Goal: Task Accomplishment & Management: Manage account settings

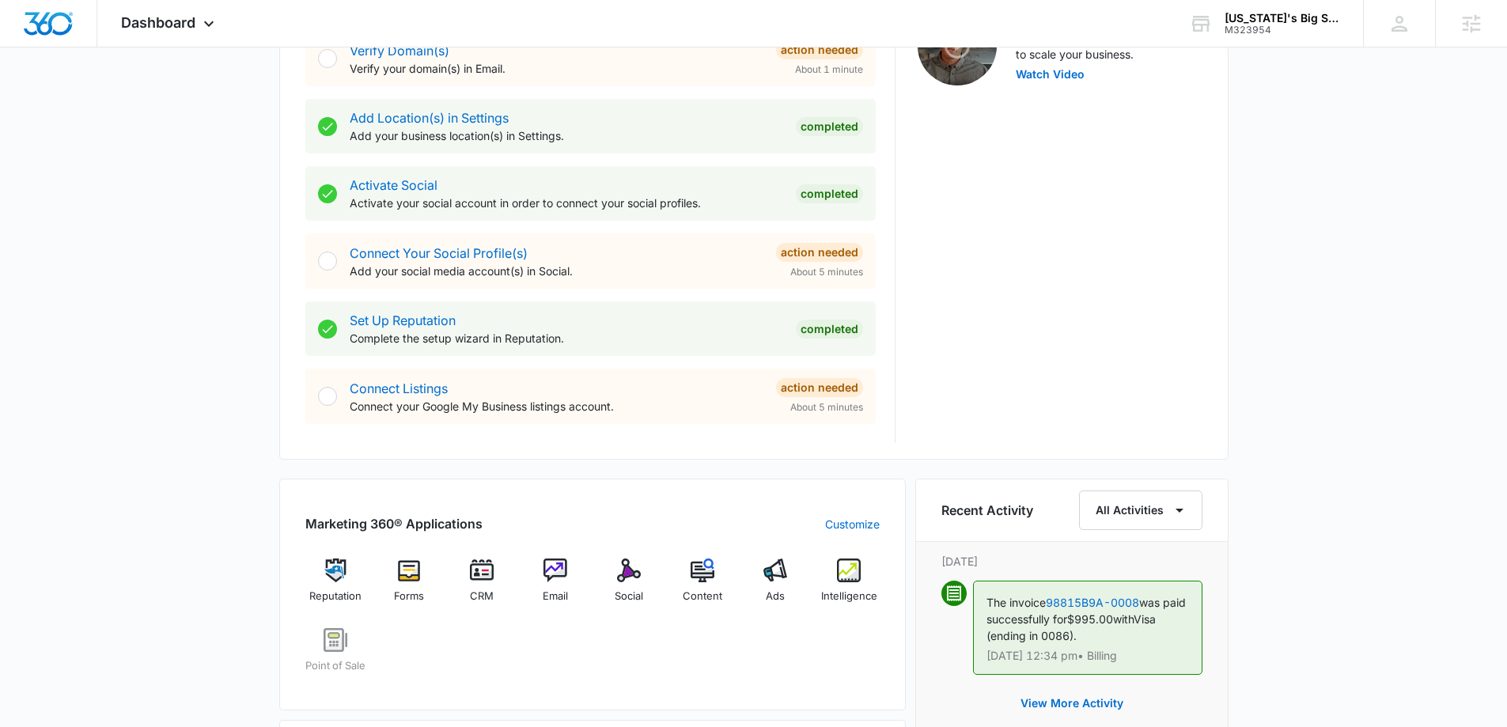
scroll to position [870, 0]
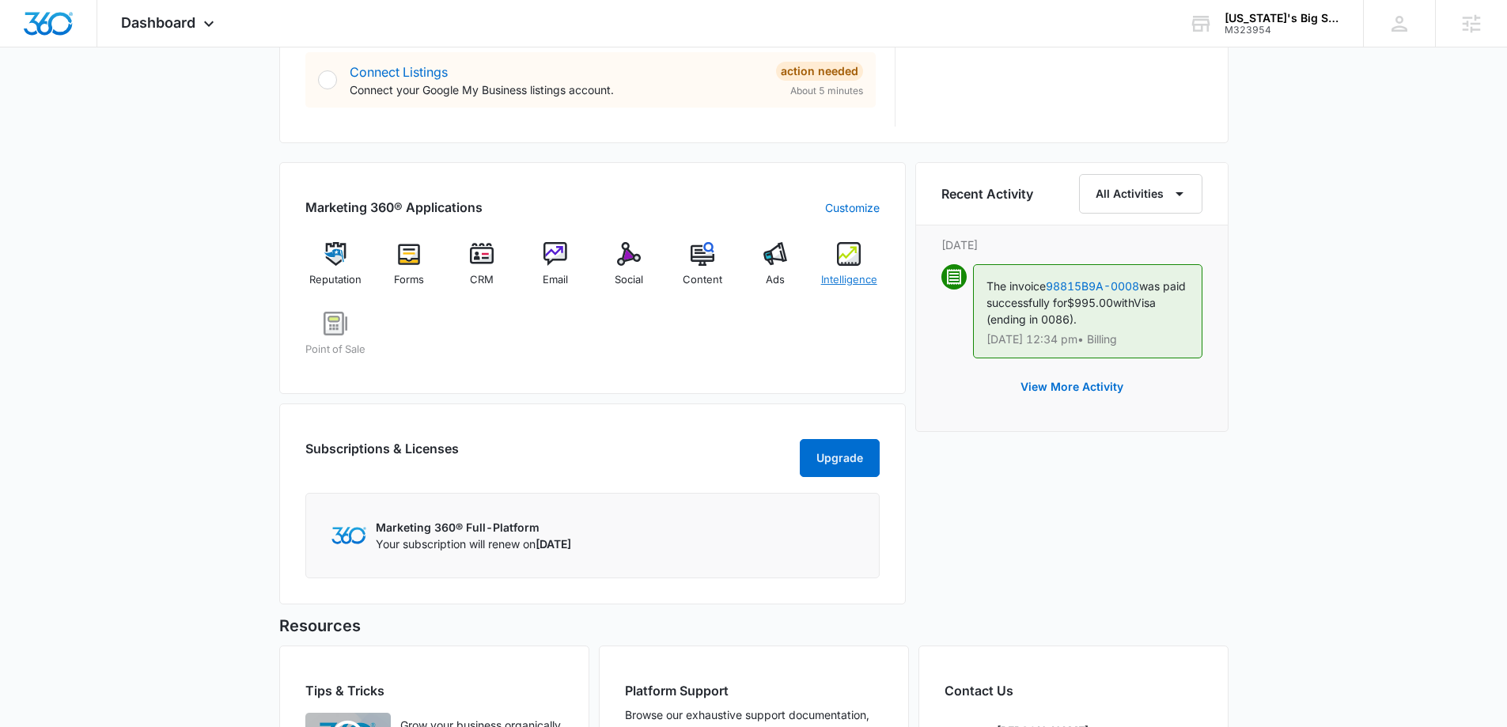
click at [845, 264] on img at bounding box center [849, 254] width 24 height 24
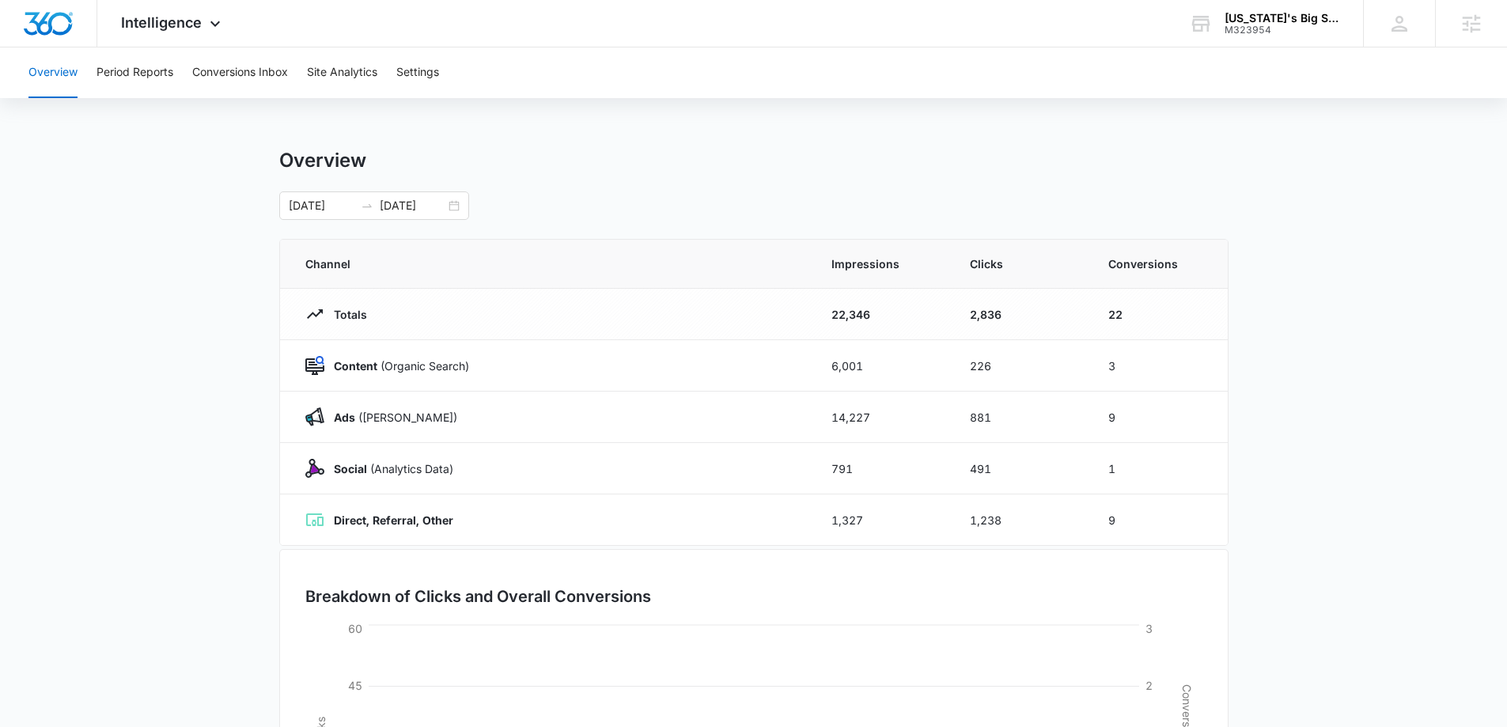
click at [452, 66] on div "Overview Period Reports Conversions Inbox Site Analytics Settings" at bounding box center [753, 72] width 1469 height 51
click at [428, 77] on button "Settings" at bounding box center [417, 72] width 43 height 51
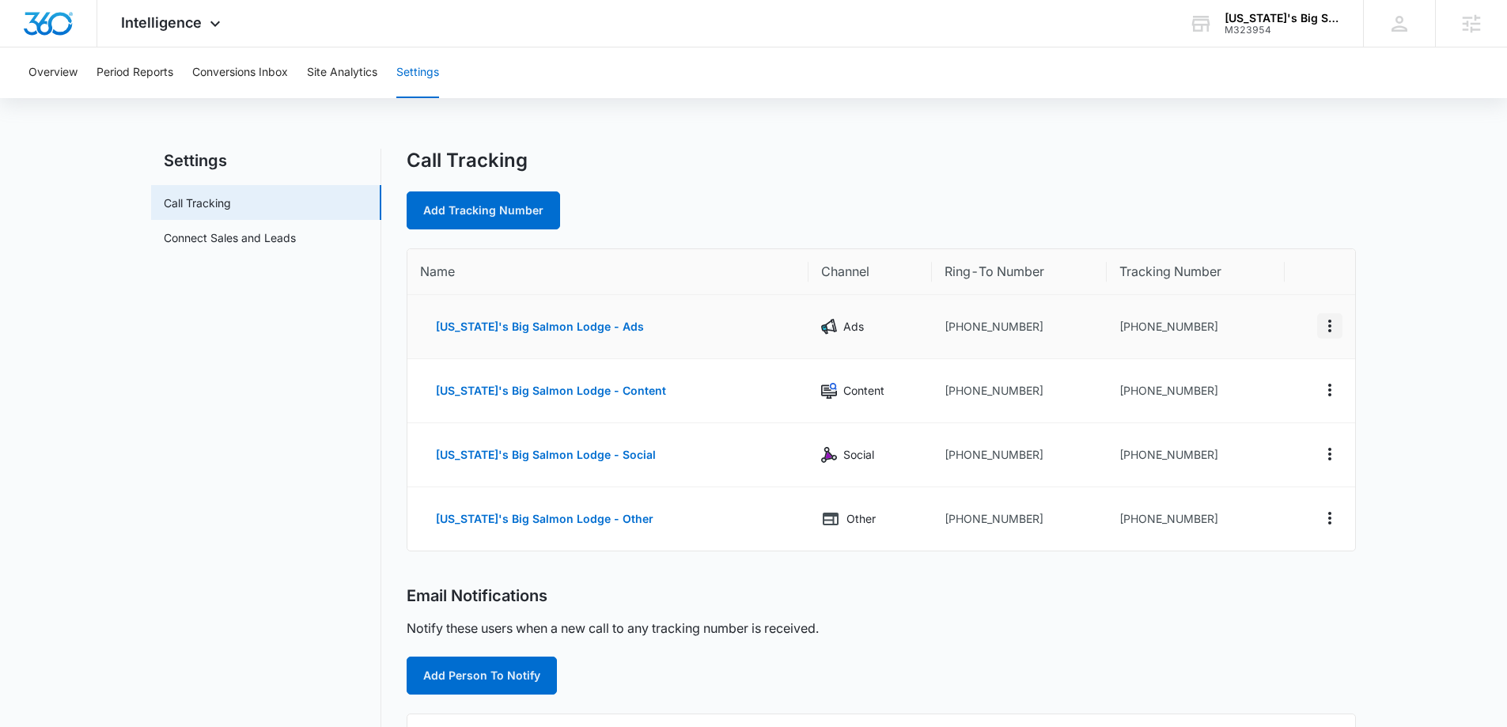
click at [1331, 328] on icon "Actions" at bounding box center [1329, 325] width 19 height 19
click at [1273, 335] on button "Delete" at bounding box center [1265, 338] width 90 height 24
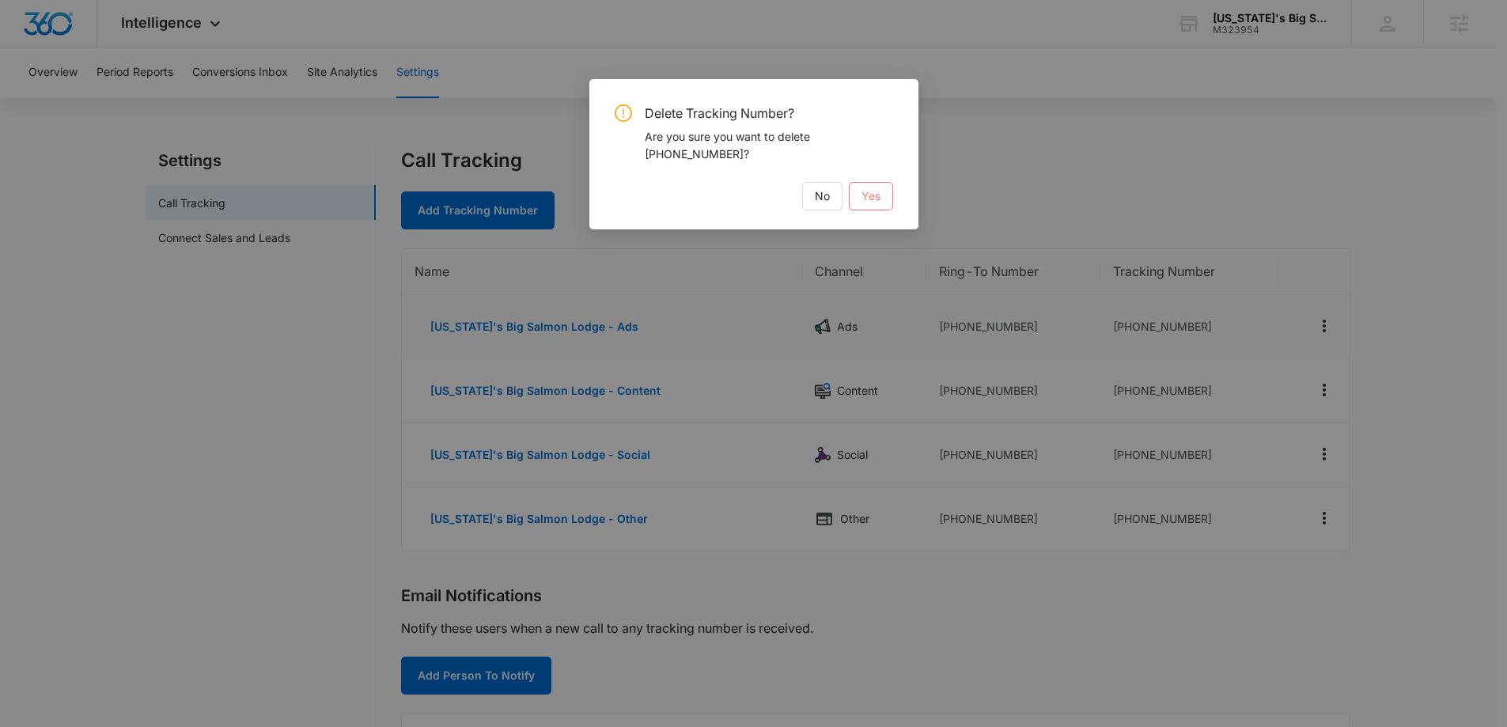
click at [854, 205] on button "Yes" at bounding box center [871, 196] width 44 height 28
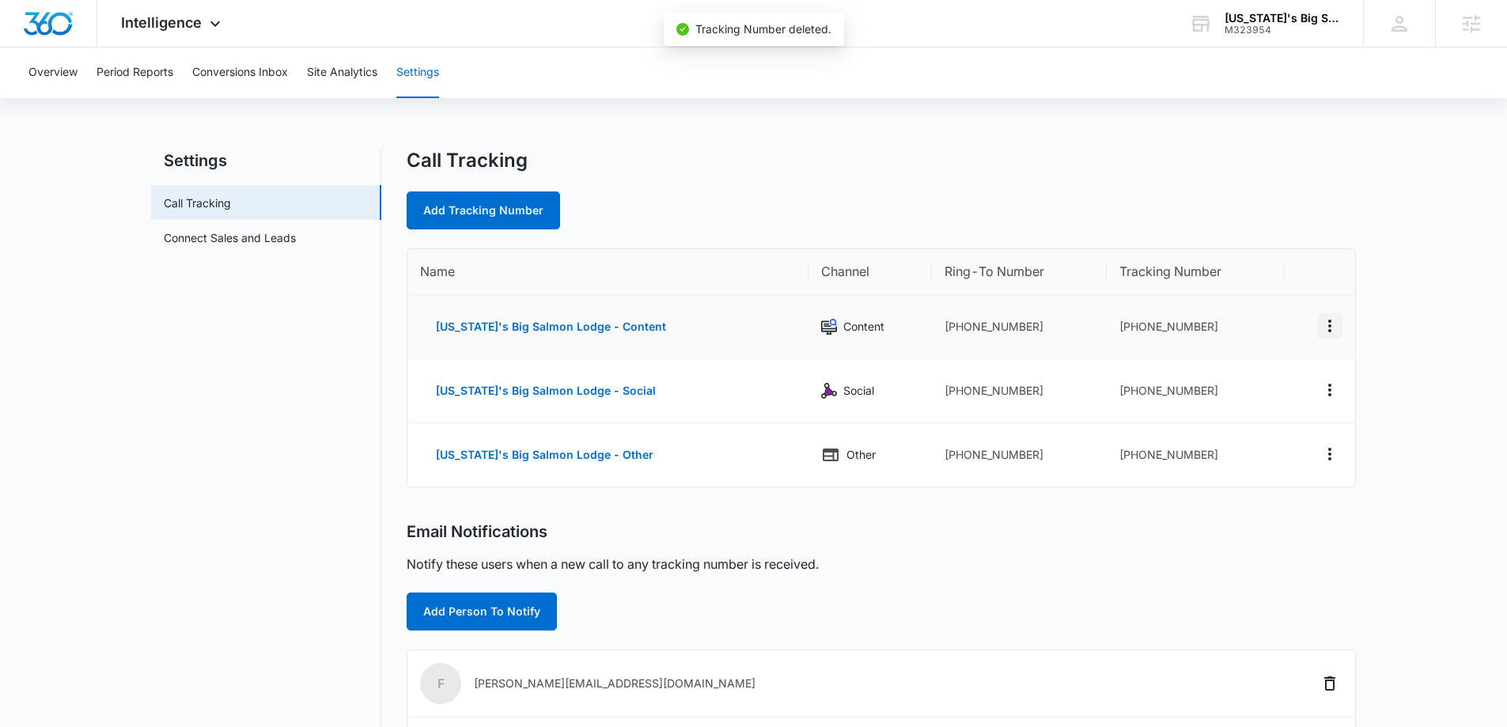
click at [1328, 329] on icon "Actions" at bounding box center [1329, 325] width 19 height 19
click at [1267, 340] on div "Delete" at bounding box center [1255, 337] width 33 height 11
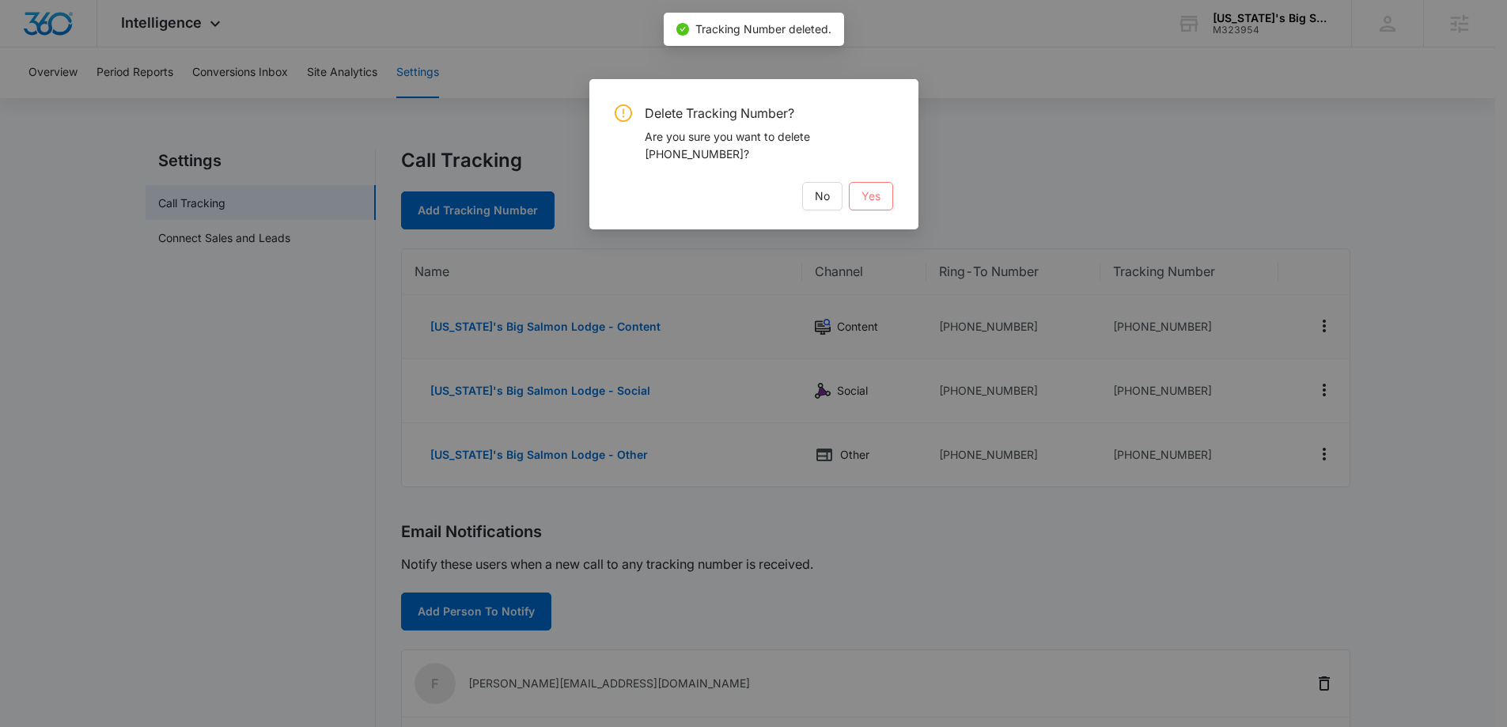
click at [860, 205] on button "Yes" at bounding box center [871, 196] width 44 height 28
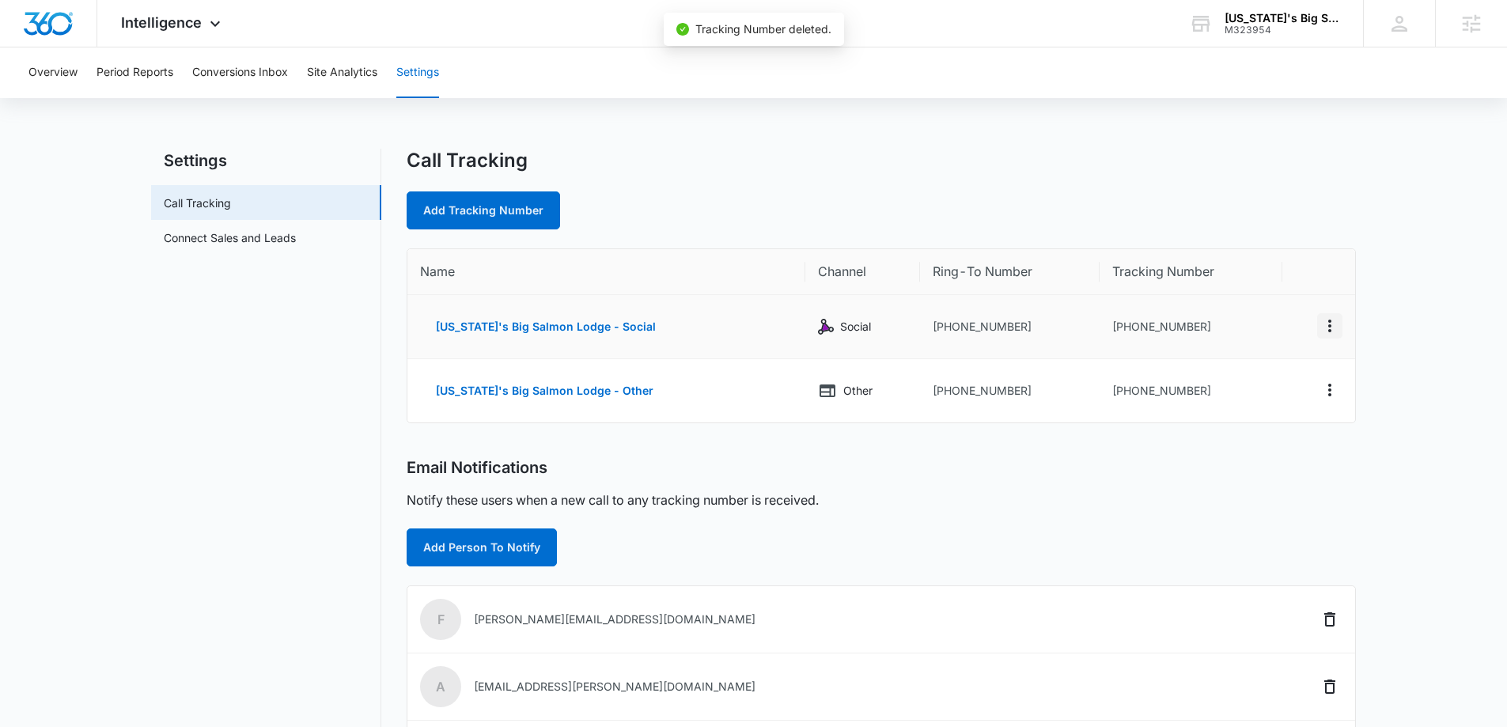
click at [1333, 328] on icon "Actions" at bounding box center [1329, 325] width 19 height 19
click at [1263, 339] on div "Delete" at bounding box center [1255, 337] width 33 height 11
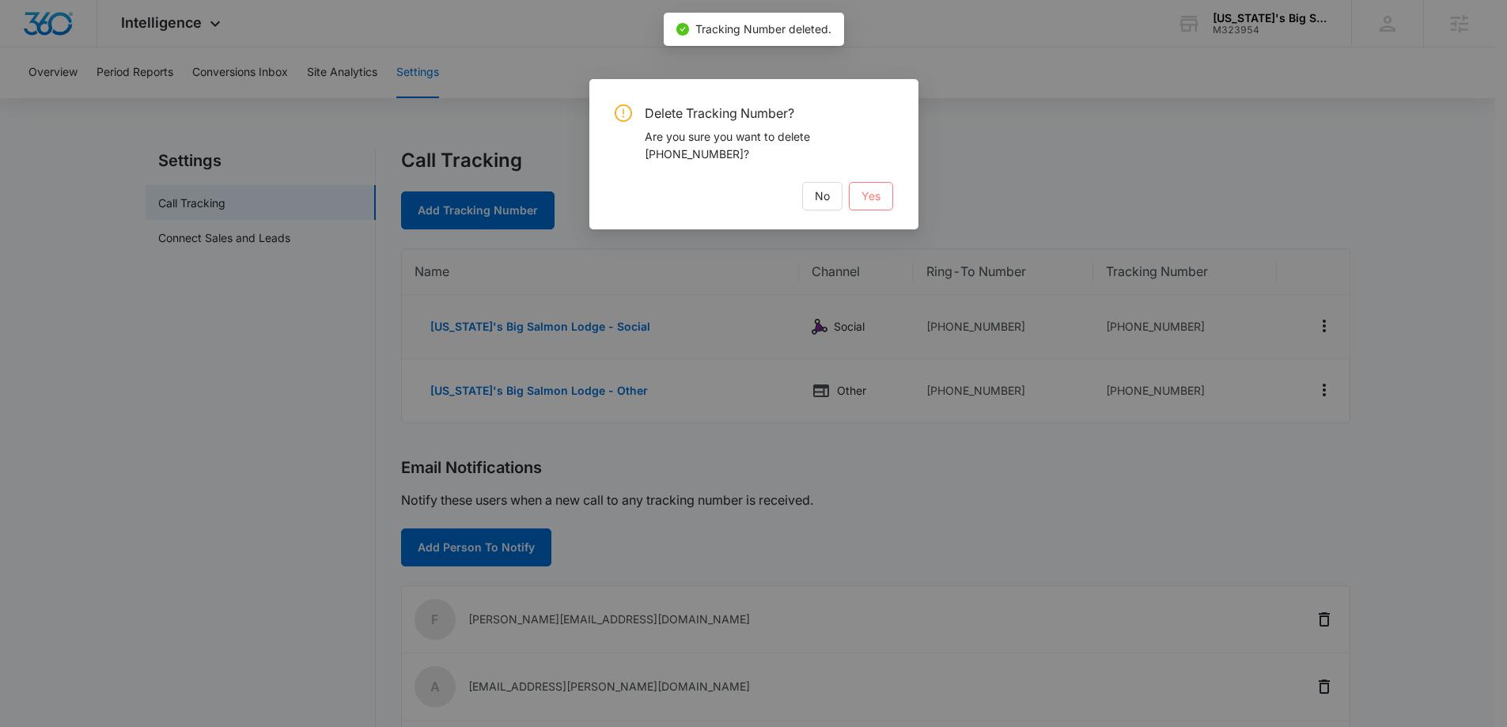
click at [892, 202] on button "Yes" at bounding box center [871, 196] width 44 height 28
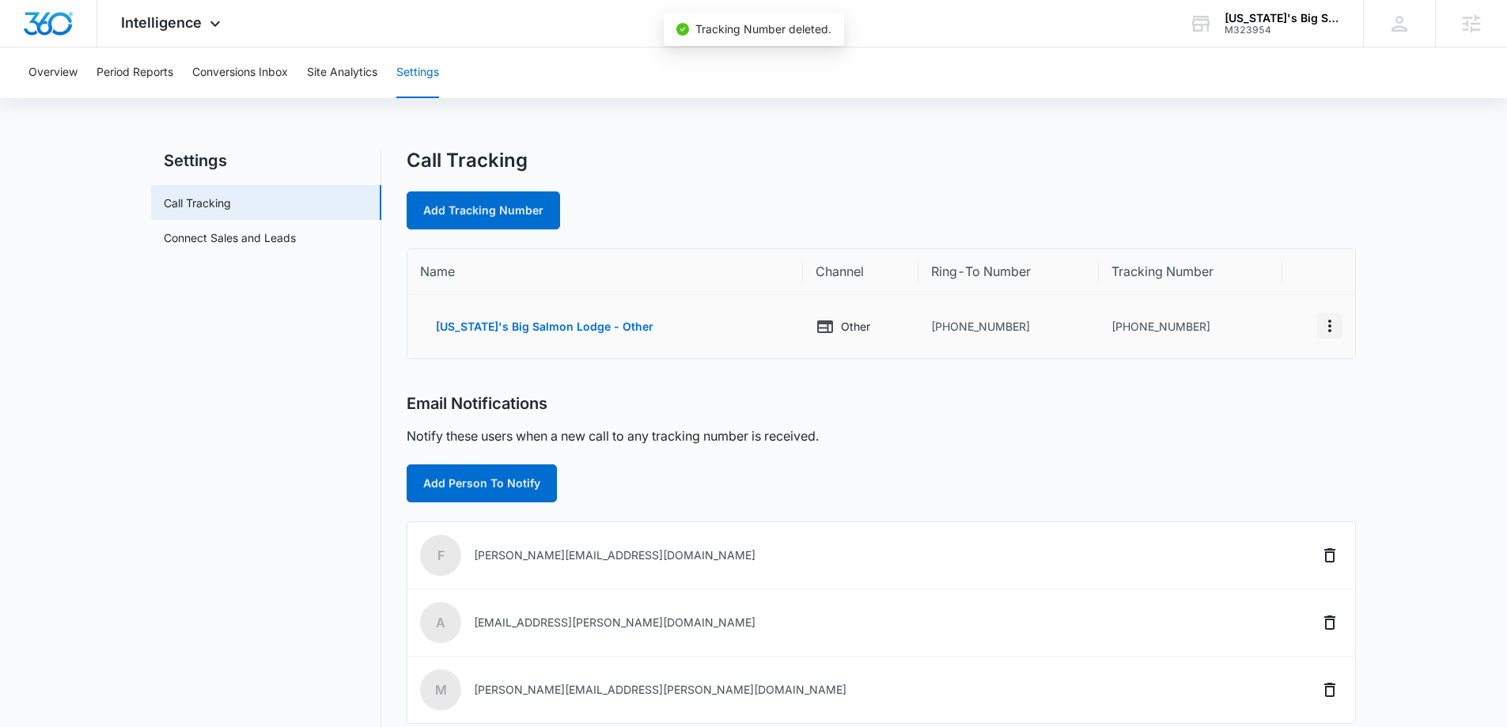
click at [1335, 329] on icon "Actions" at bounding box center [1329, 325] width 19 height 19
click at [1263, 337] on div "Delete" at bounding box center [1255, 333] width 33 height 11
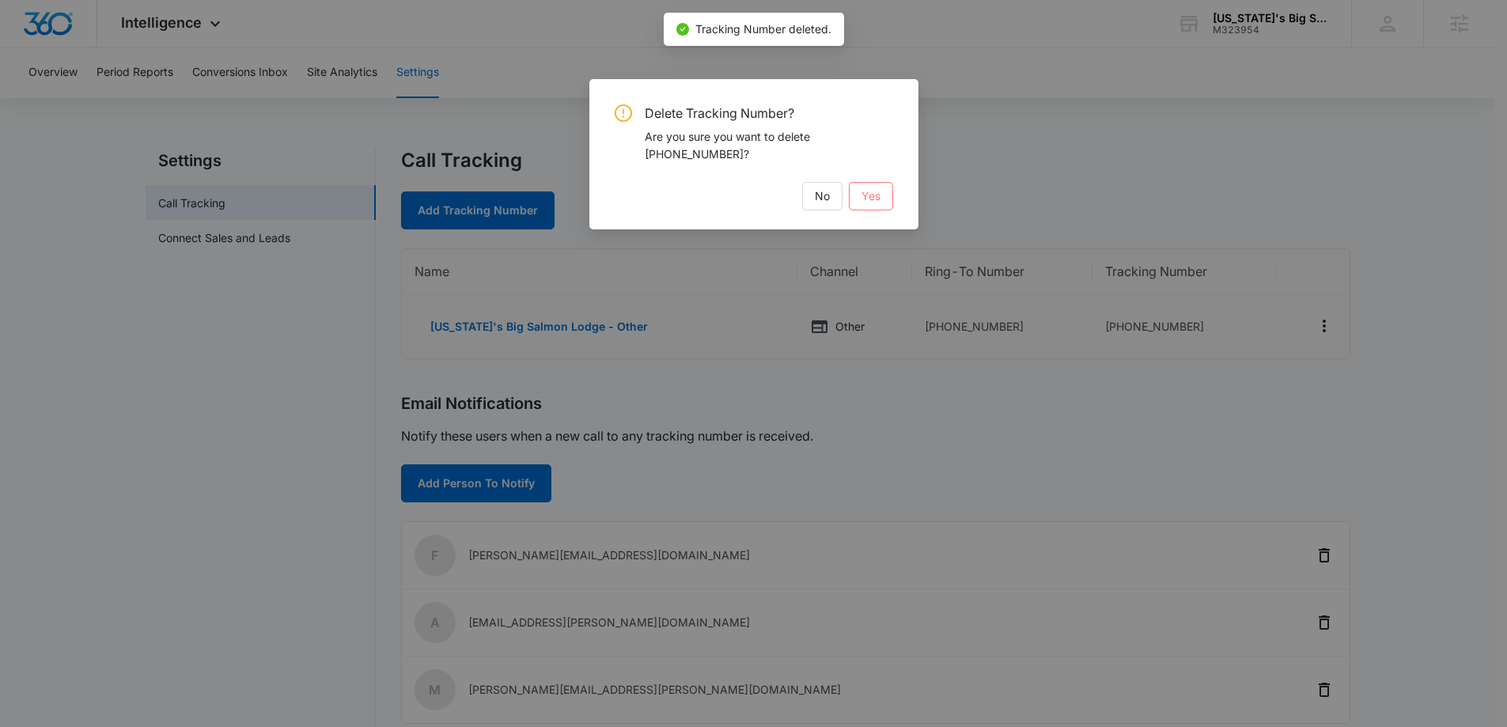
click at [881, 209] on button "Yes" at bounding box center [871, 196] width 44 height 28
